Goal: Task Accomplishment & Management: Use online tool/utility

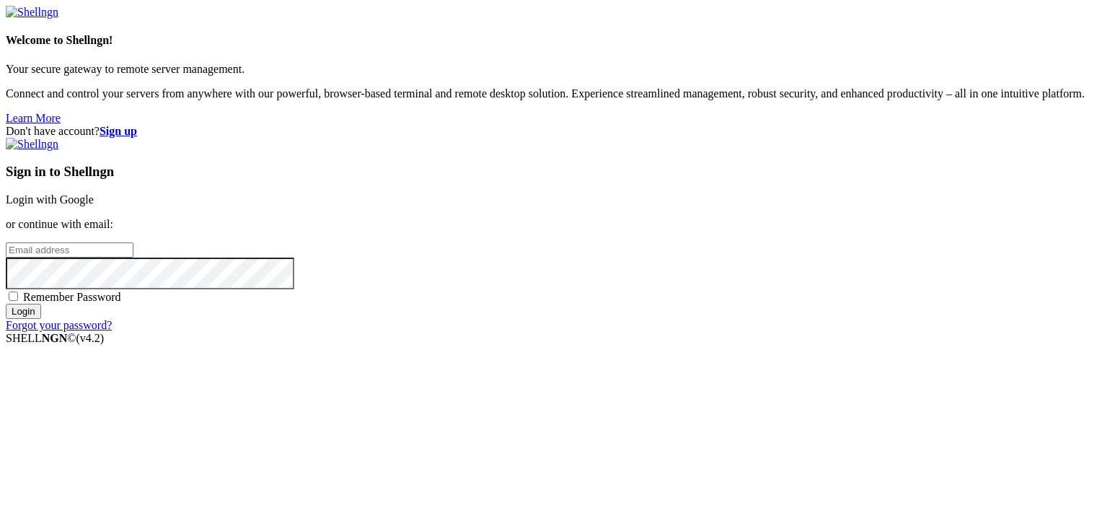
click at [94, 193] on link "Login with Google" at bounding box center [50, 199] width 88 height 12
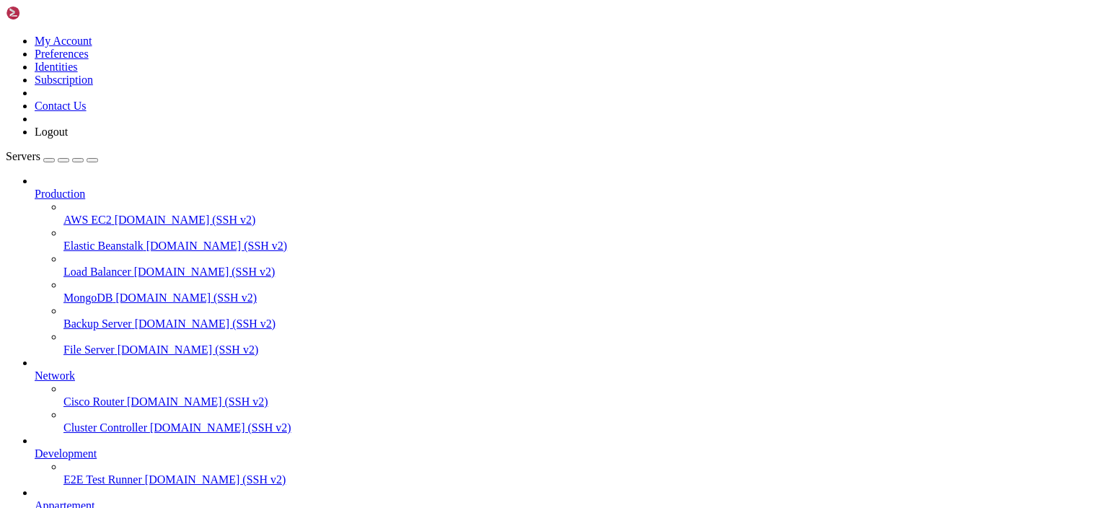
click at [83, 459] on span "Development" at bounding box center [66, 453] width 62 height 12
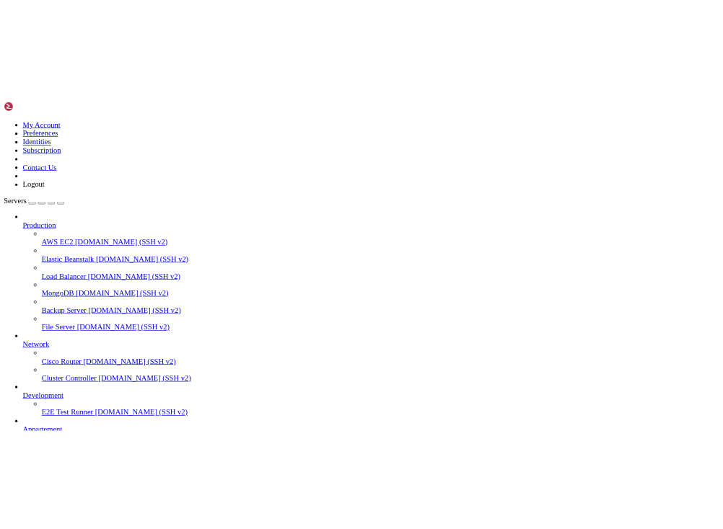
scroll to position [0, 0]
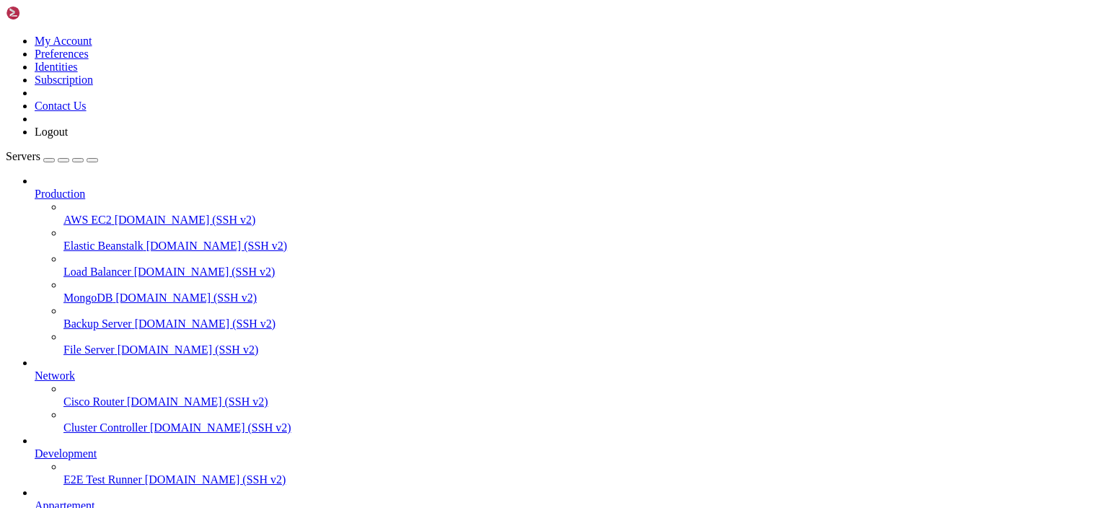
click at [92, 160] on icon "button" at bounding box center [92, 160] width 0 height 0
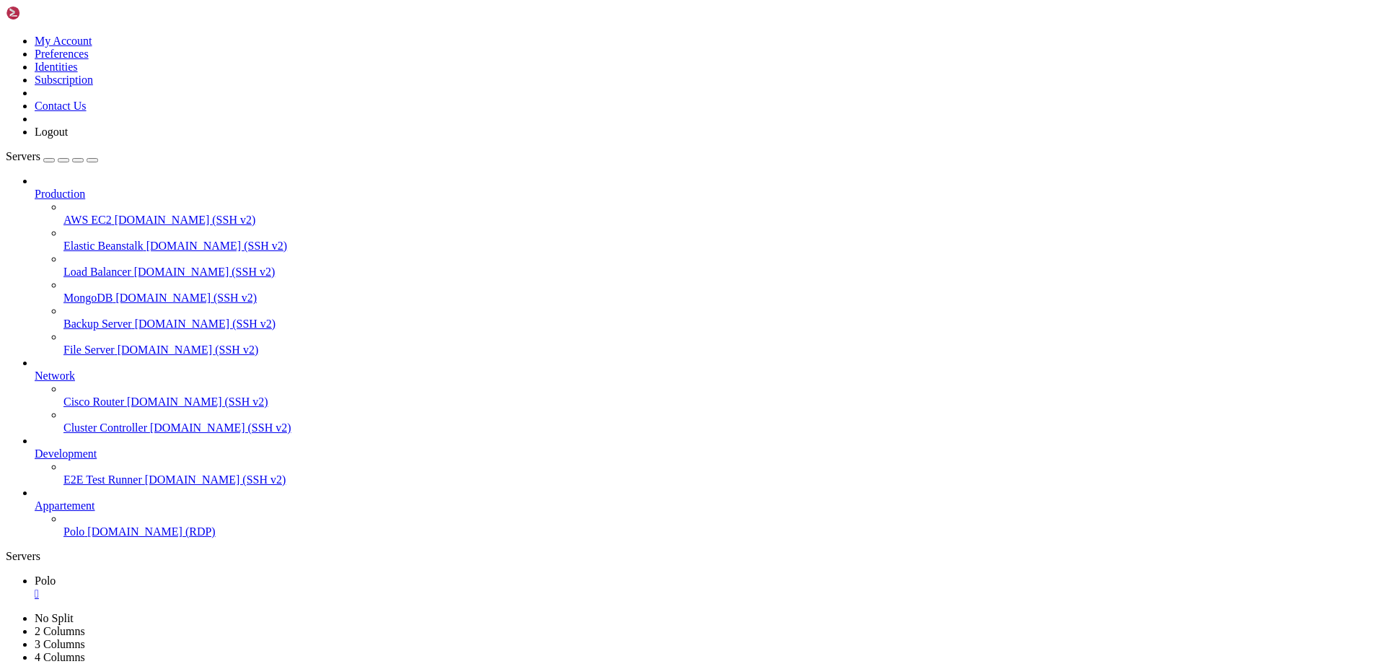
drag, startPoint x: 636, startPoint y: 724, endPoint x: 12, endPoint y: 824, distance: 631.9
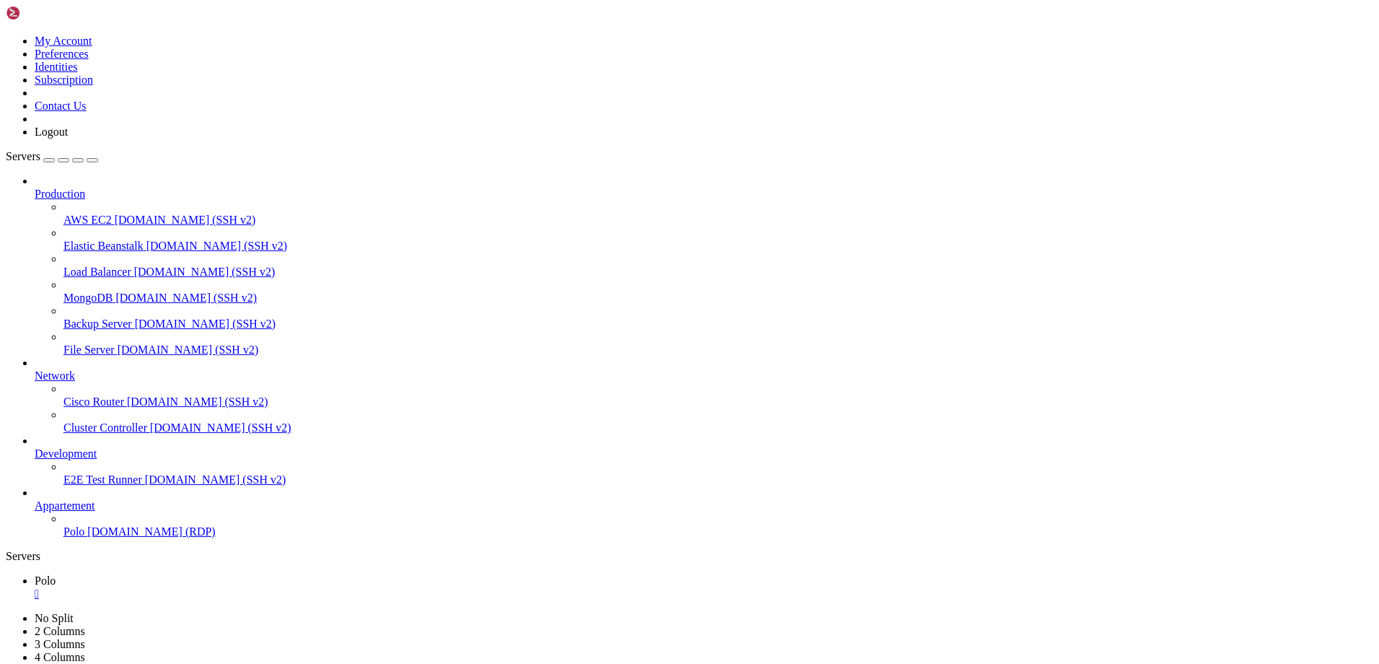
drag, startPoint x: 327, startPoint y: 731, endPoint x: 1355, endPoint y: 870, distance: 1036.5
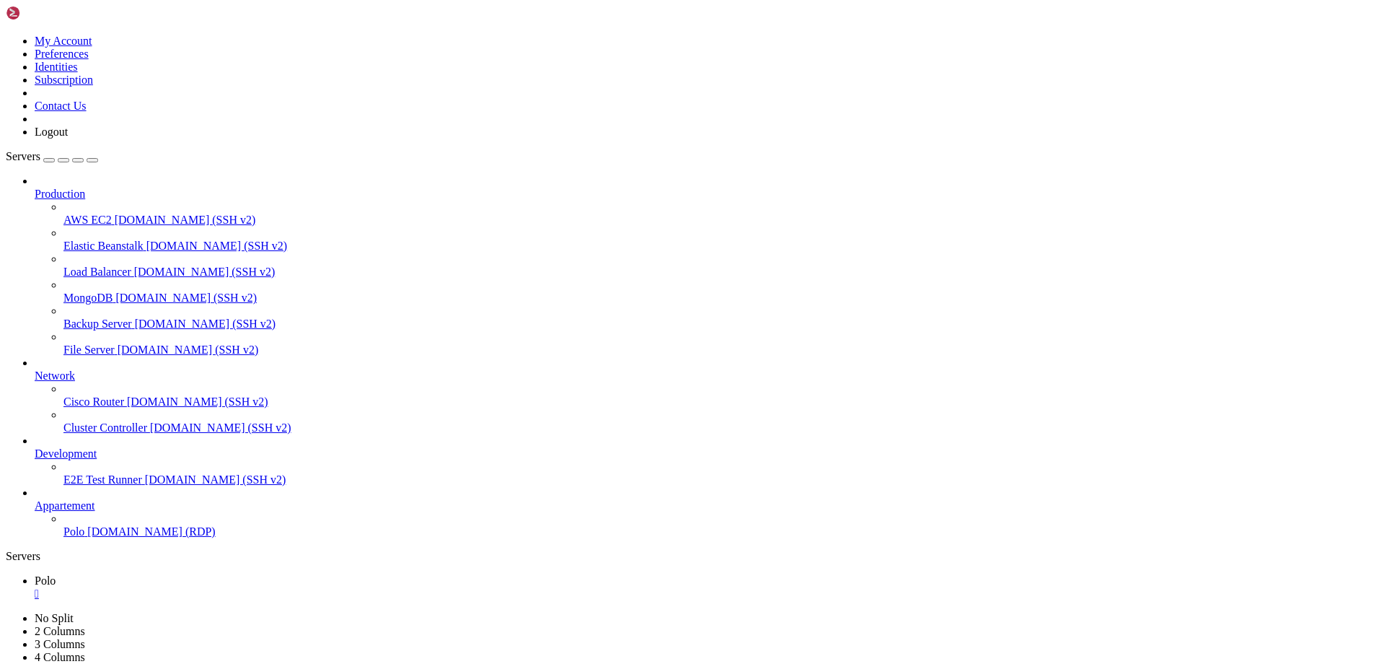
drag, startPoint x: 1181, startPoint y: 1236, endPoint x: 1172, endPoint y: 1243, distance: 11.4
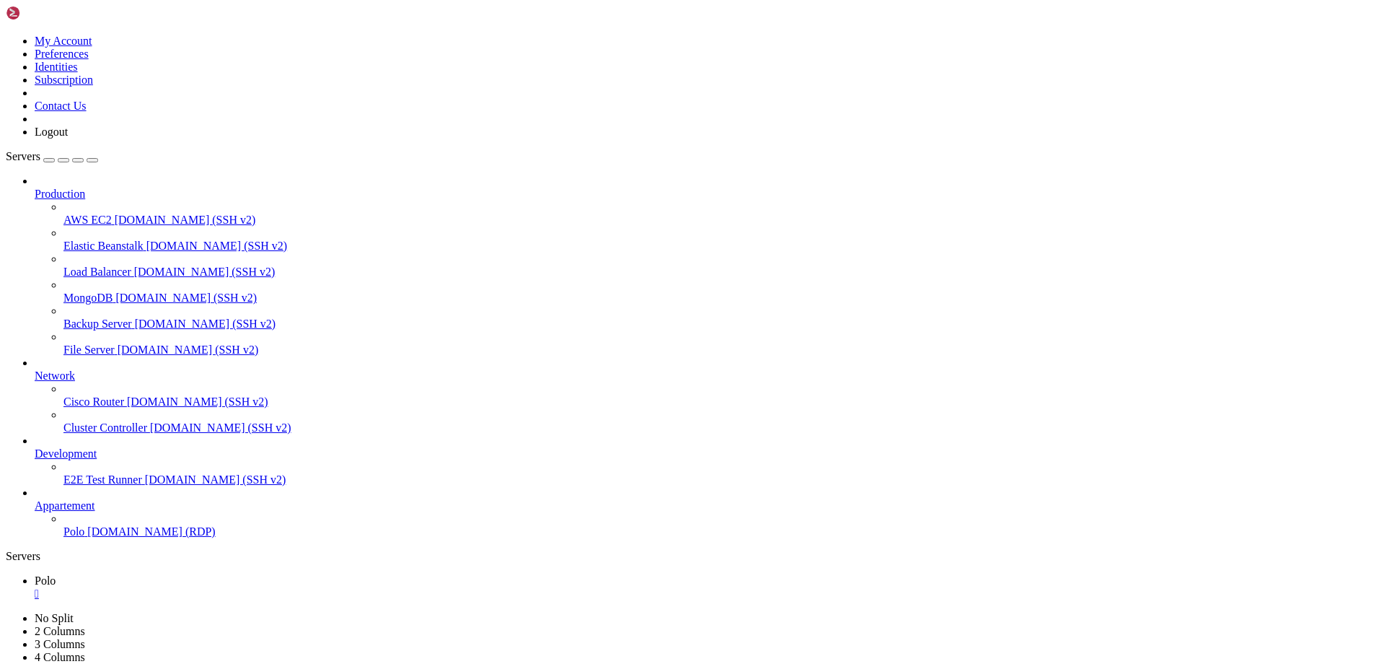
drag, startPoint x: 325, startPoint y: 893, endPoint x: 110, endPoint y: 1177, distance: 356.7
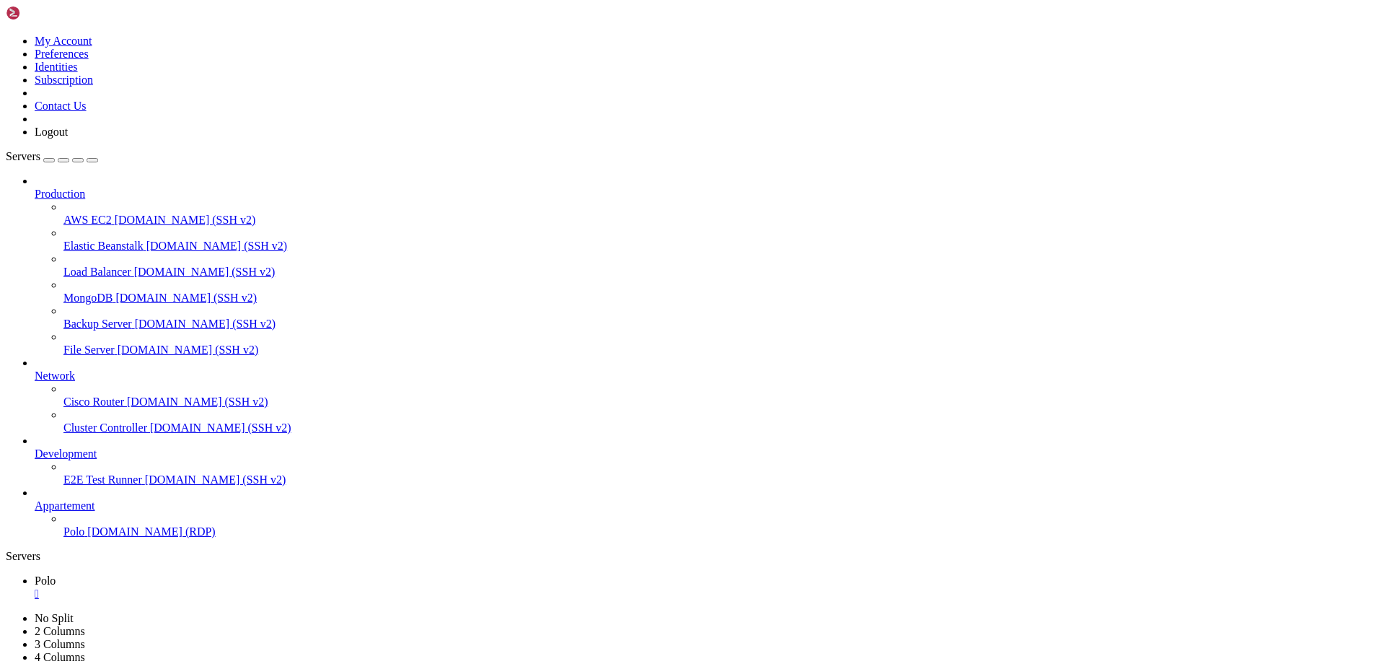
drag, startPoint x: 1131, startPoint y: 1234, endPoint x: 1044, endPoint y: 1238, distance: 87.4
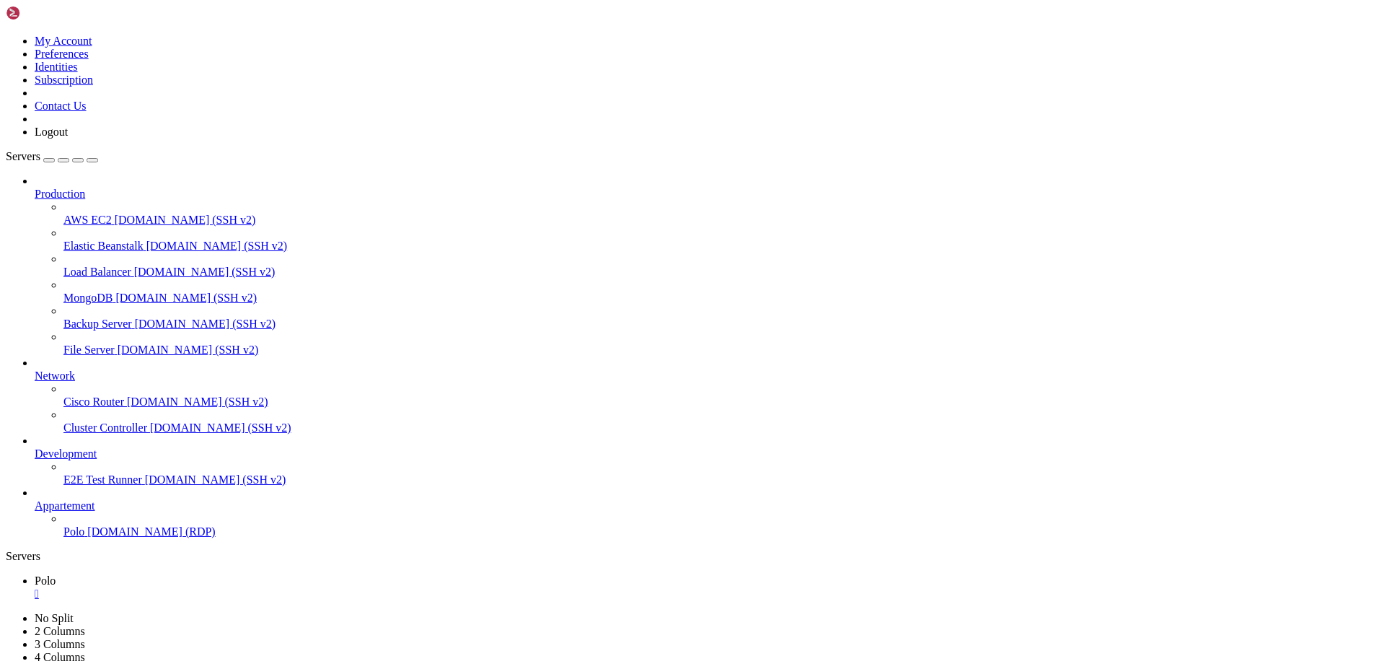
drag, startPoint x: 881, startPoint y: 731, endPoint x: 14, endPoint y: 908, distance: 884.9
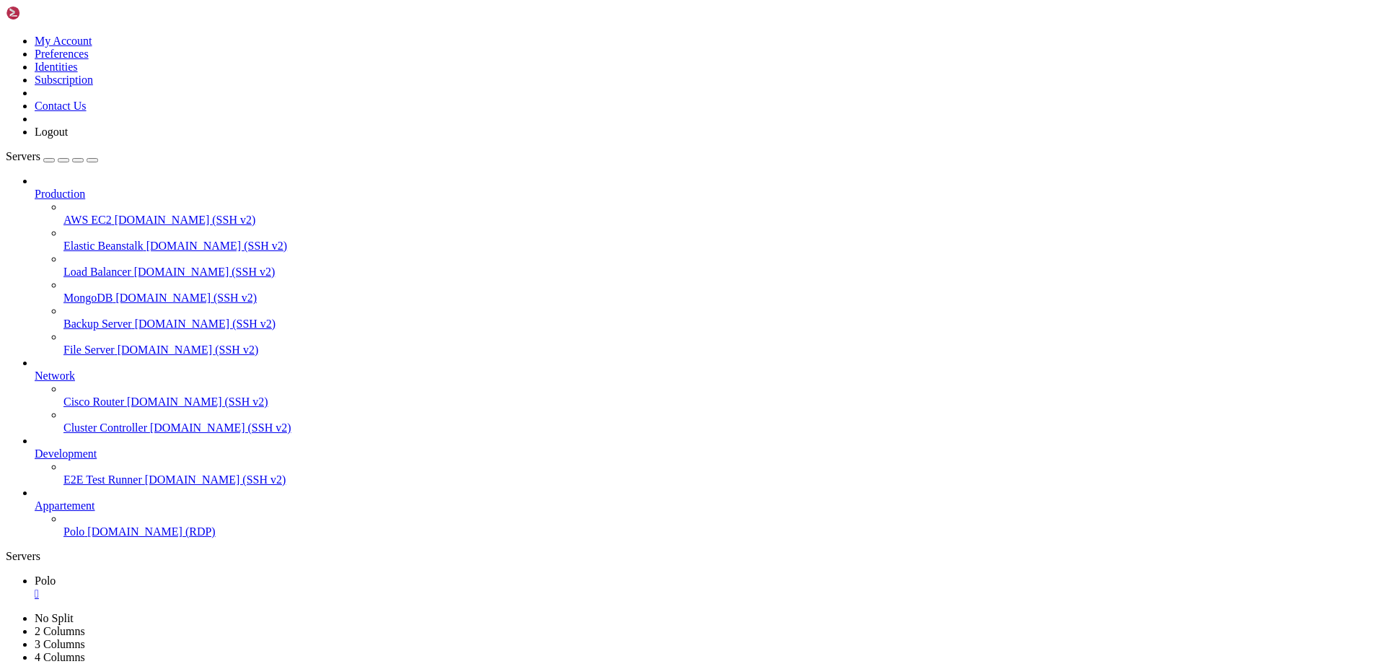
drag, startPoint x: 1114, startPoint y: 1231, endPoint x: 1027, endPoint y: 1238, distance: 87.5
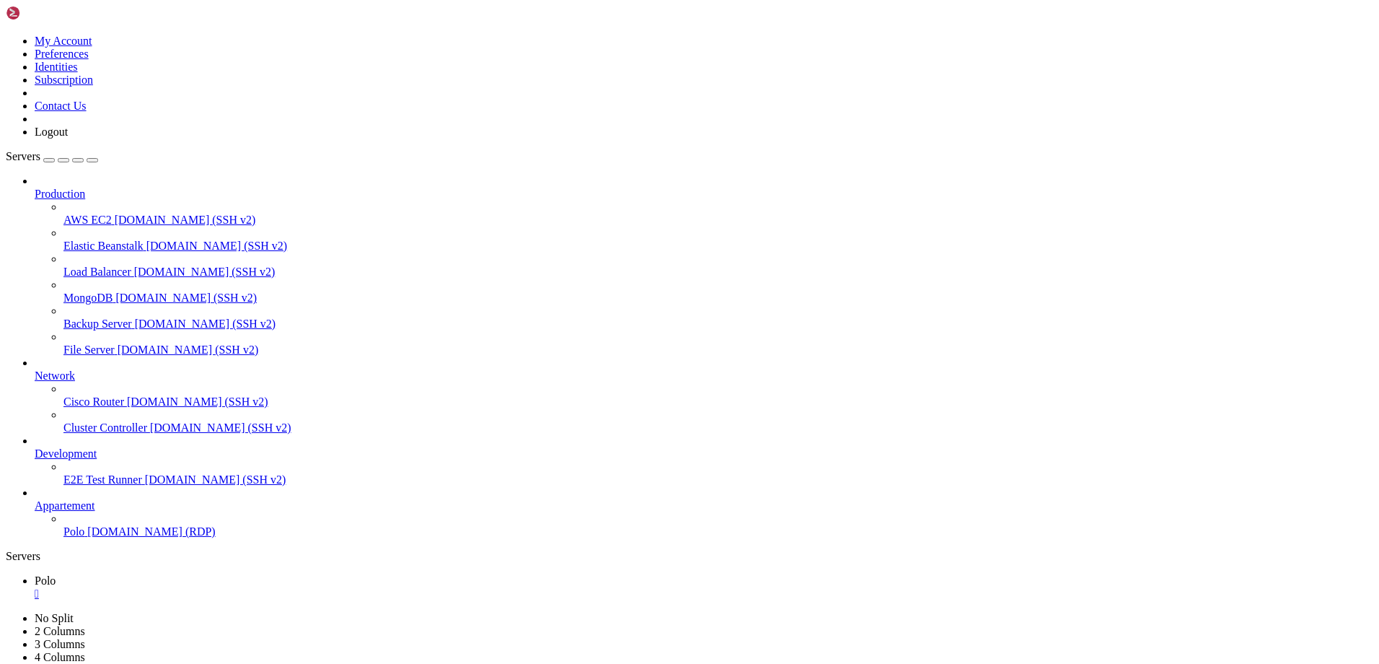
drag, startPoint x: 1244, startPoint y: 1017, endPoint x: 1169, endPoint y: 1017, distance: 75.0
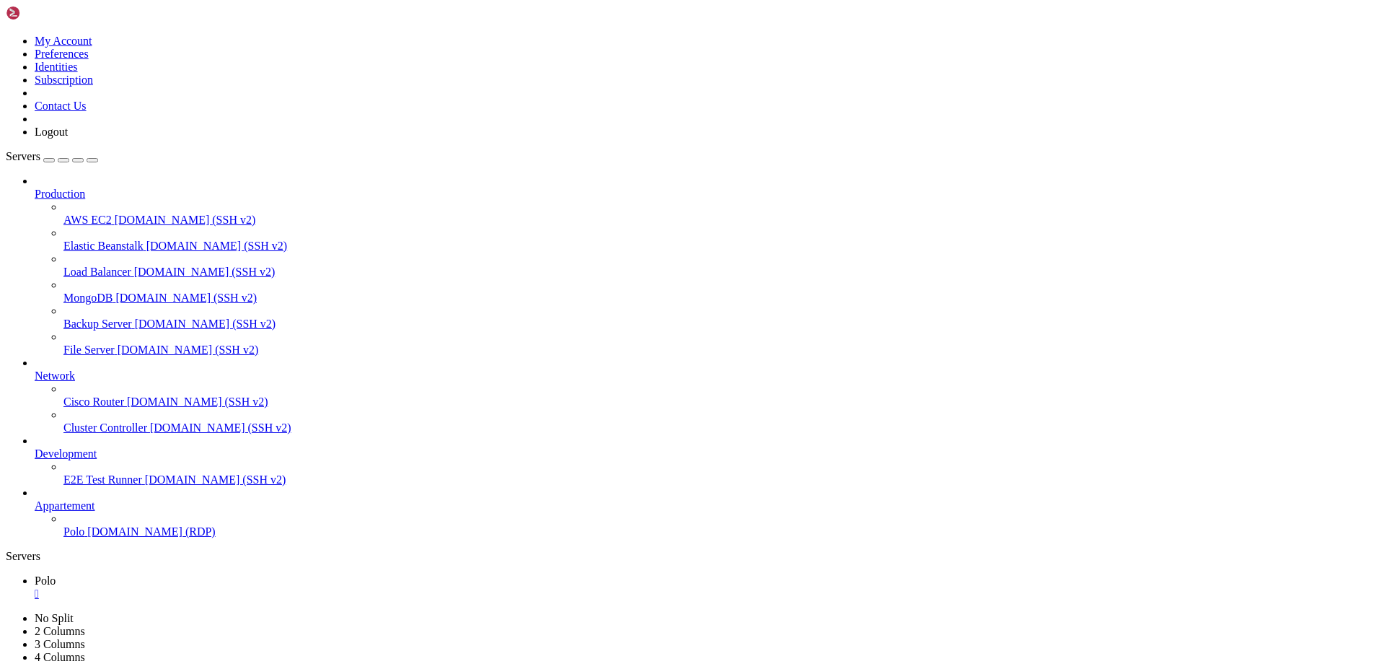
drag, startPoint x: 1246, startPoint y: 1013, endPoint x: 1138, endPoint y: 1011, distance: 108.2
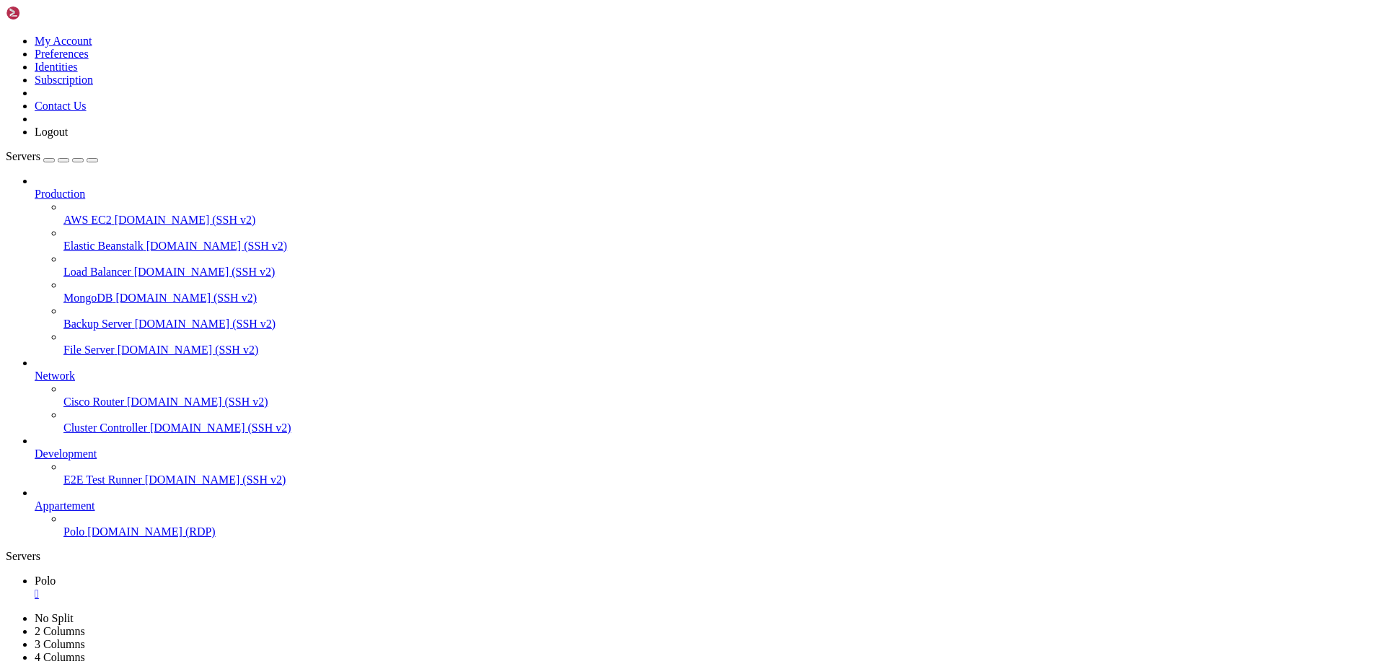
drag, startPoint x: 1091, startPoint y: 1232, endPoint x: 1096, endPoint y: 1238, distance: 8.2
drag, startPoint x: 1106, startPoint y: 1234, endPoint x: 1158, endPoint y: 1237, distance: 52.0
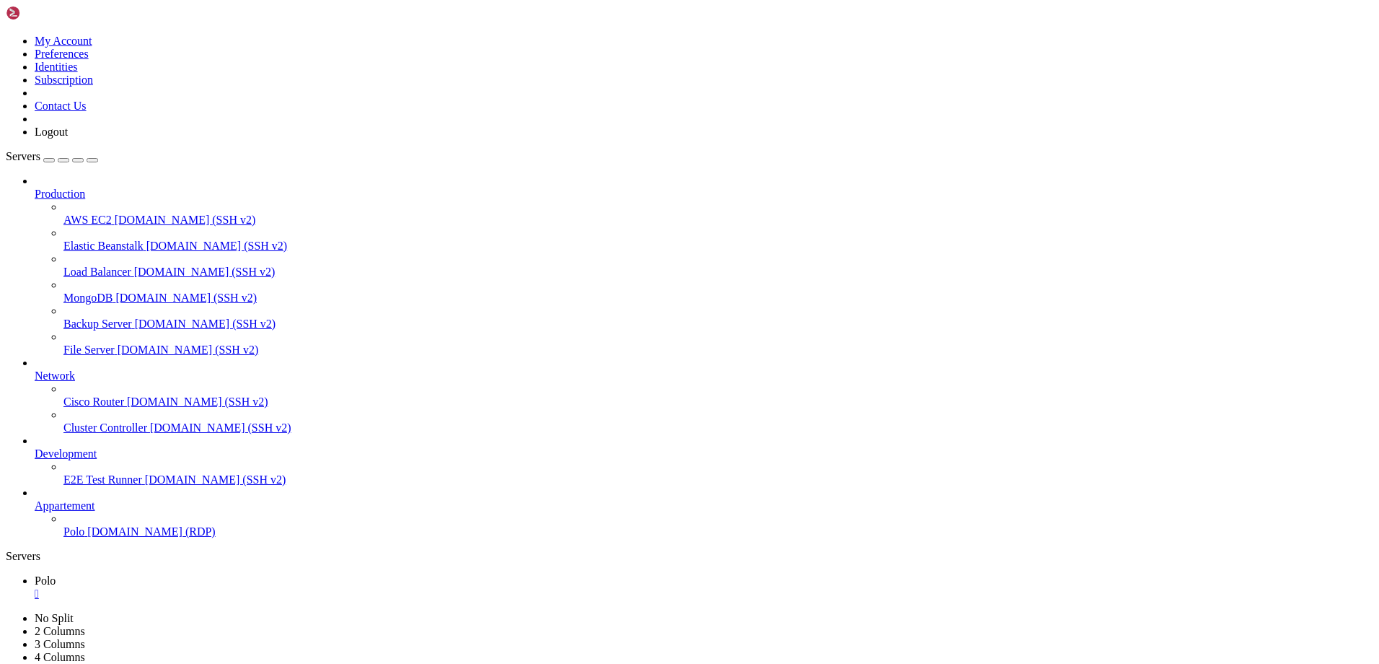
drag, startPoint x: 1140, startPoint y: 1233, endPoint x: 1169, endPoint y: 1234, distance: 29.6
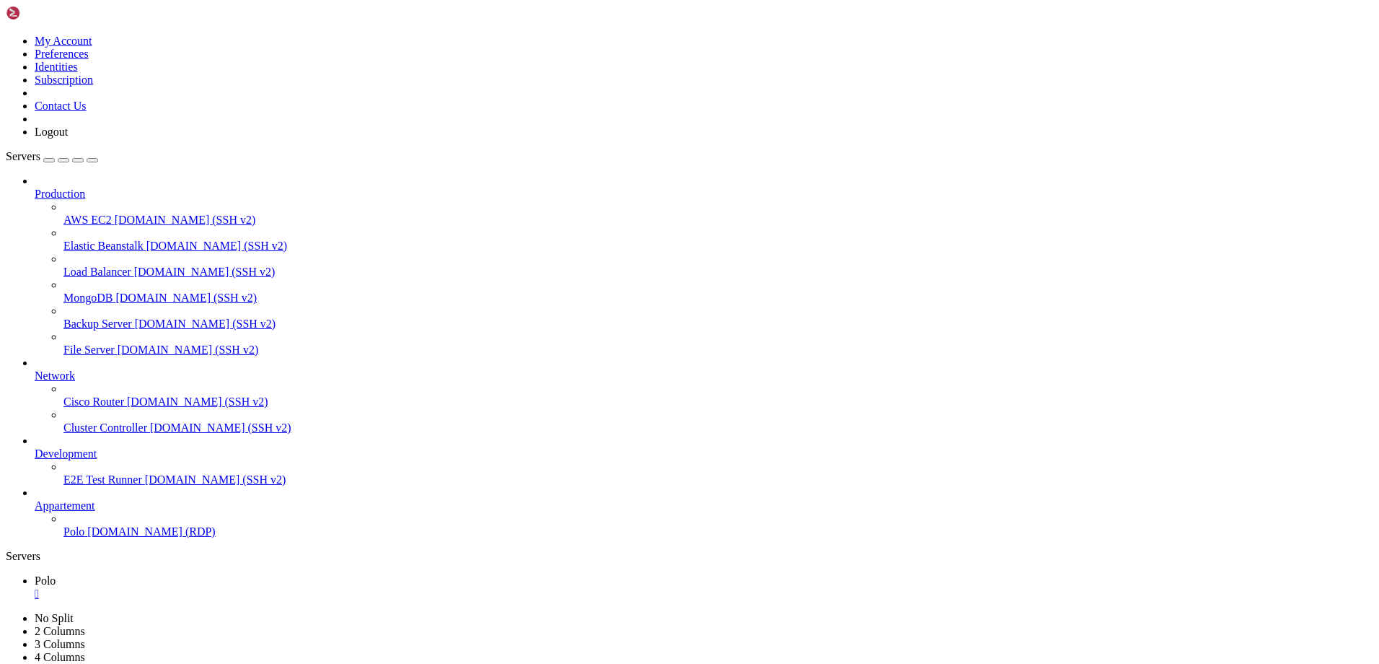
drag, startPoint x: 1141, startPoint y: 1234, endPoint x: 912, endPoint y: 1234, distance: 229.4
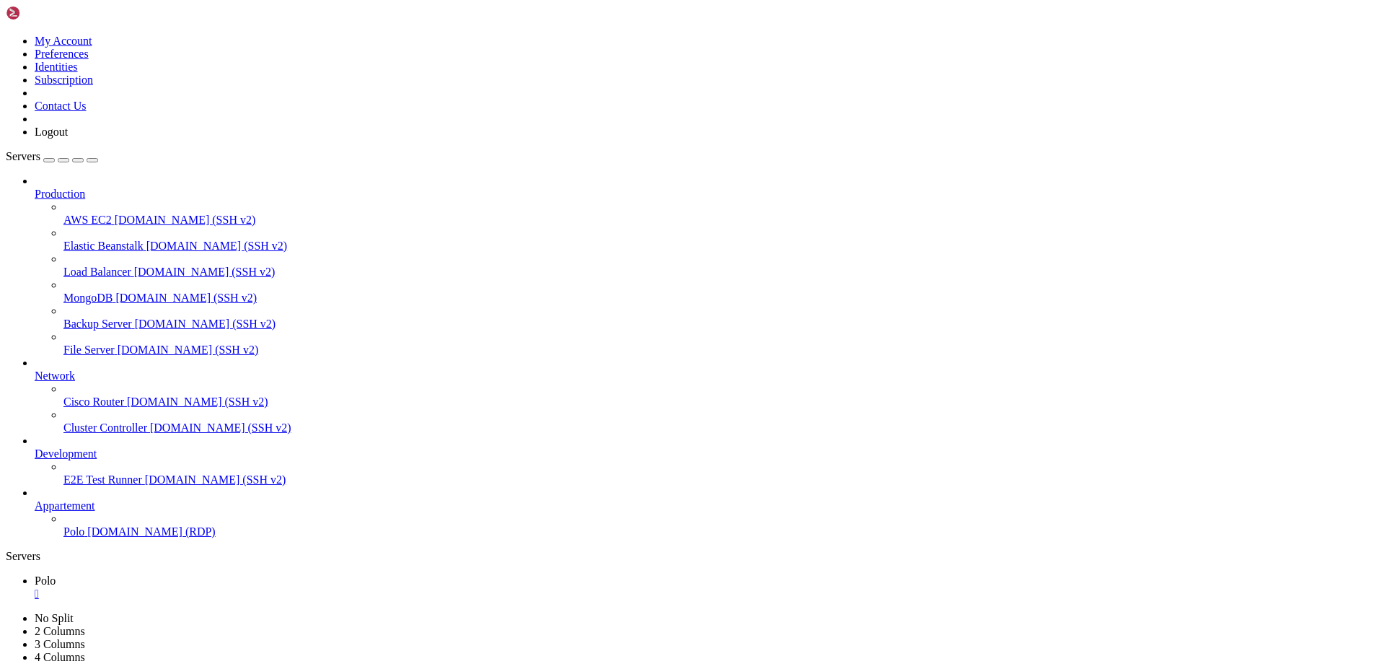
drag, startPoint x: 1344, startPoint y: 732, endPoint x: 1311, endPoint y: 746, distance: 35.9
